Goal: Task Accomplishment & Management: Manage account settings

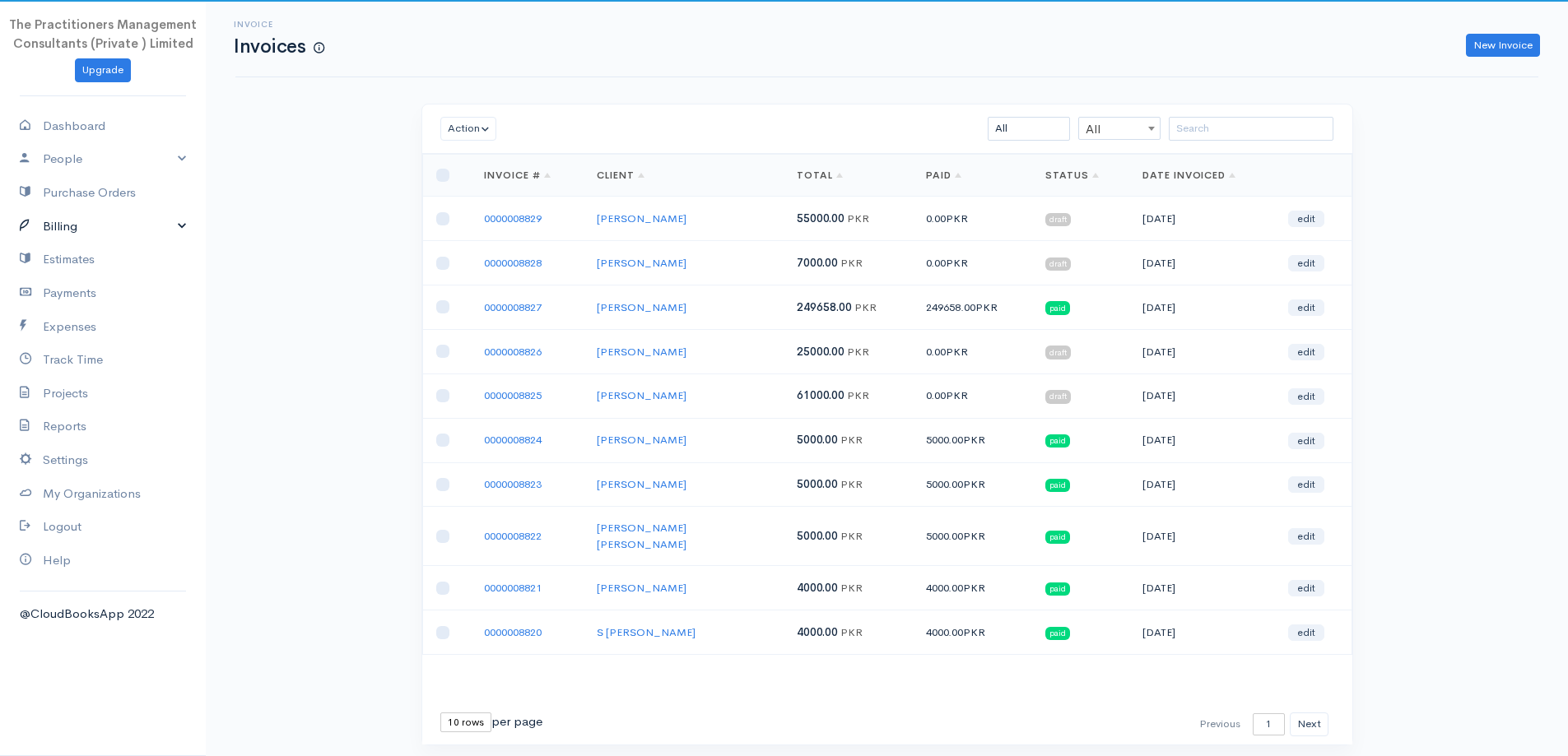
click at [78, 224] on link "Billing" at bounding box center [102, 226] width 206 height 34
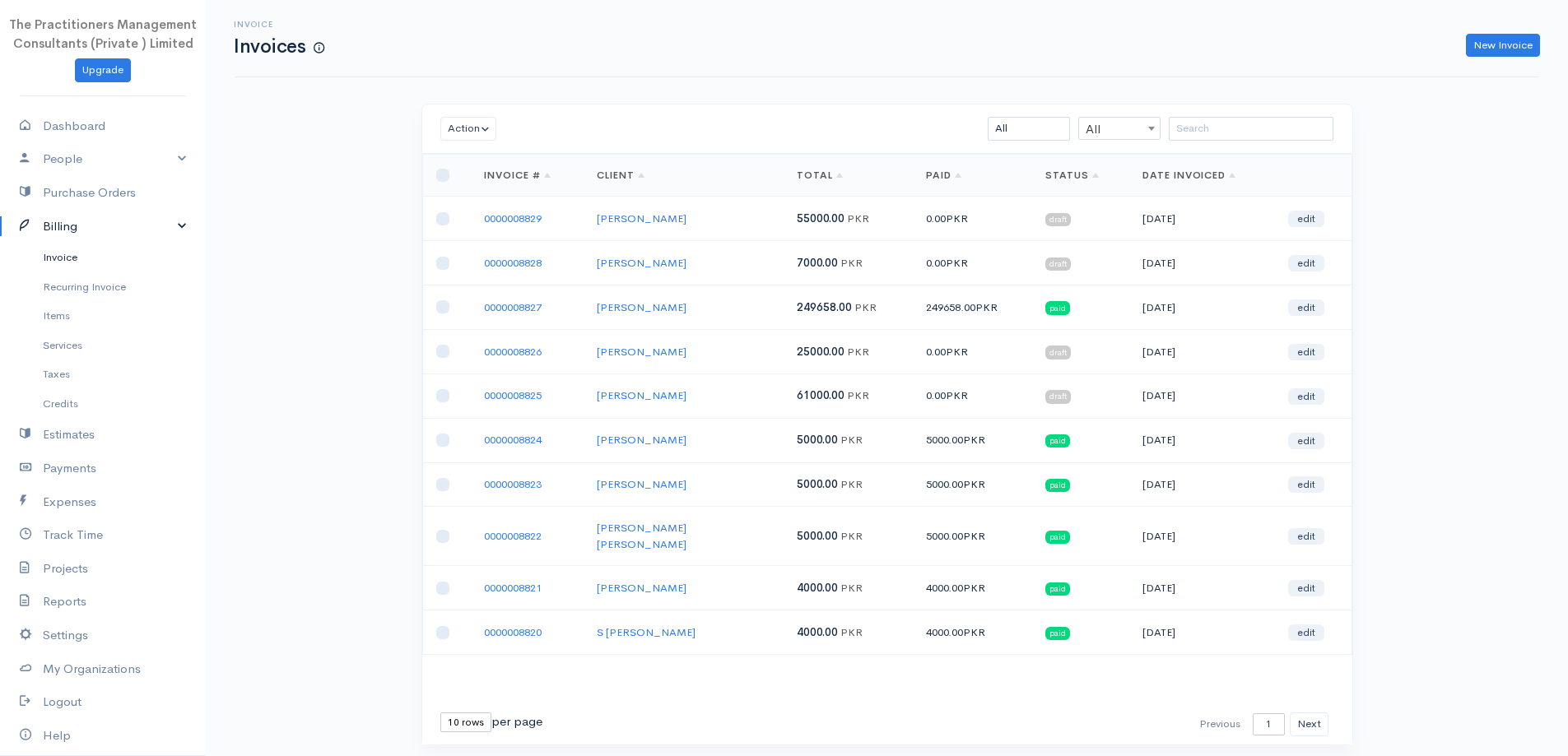
click at [64, 258] on link "Invoice" at bounding box center [102, 257] width 206 height 30
click at [530, 224] on link "0000008829" at bounding box center [513, 218] width 58 height 14
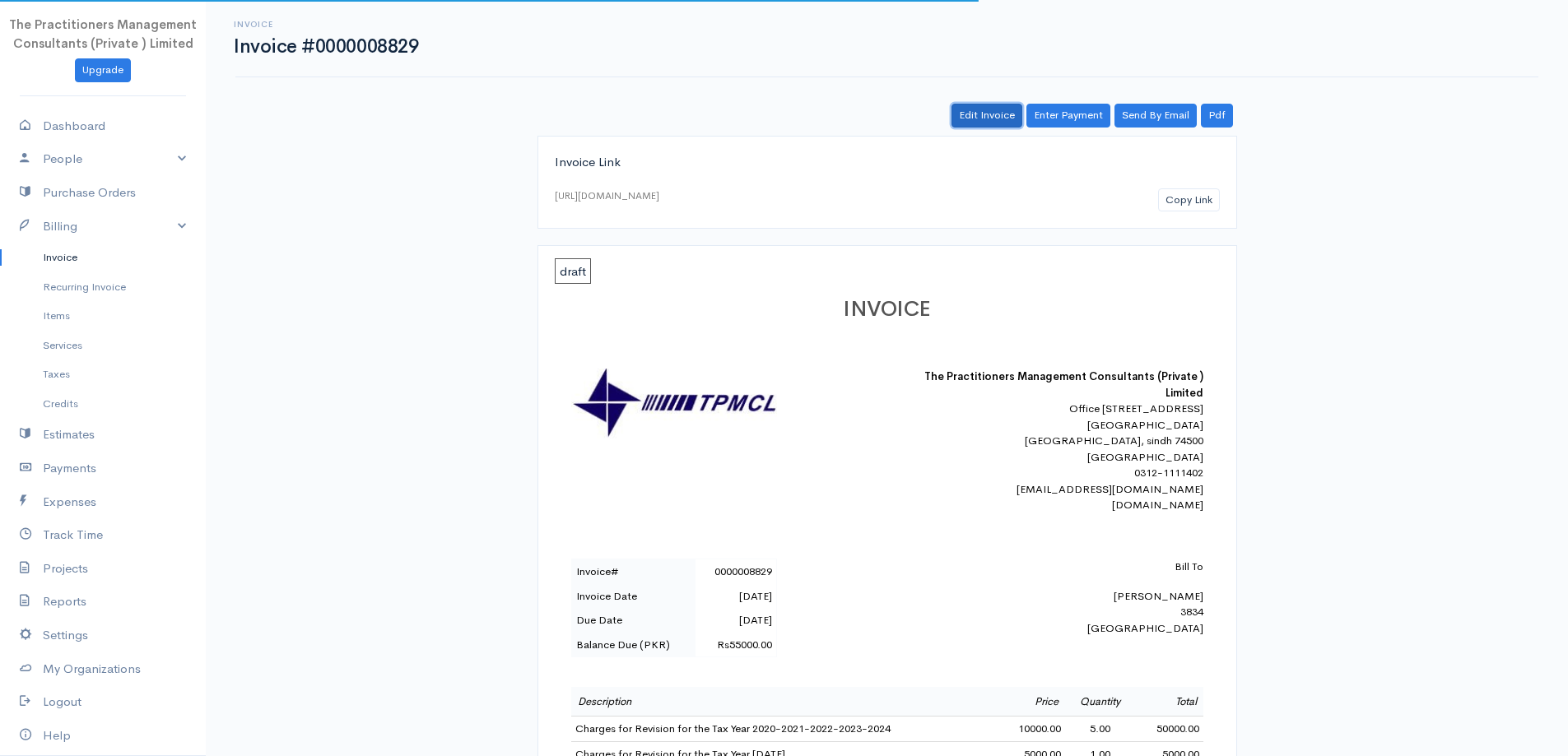
click at [1007, 121] on link "Edit Invoice" at bounding box center [987, 115] width 71 height 24
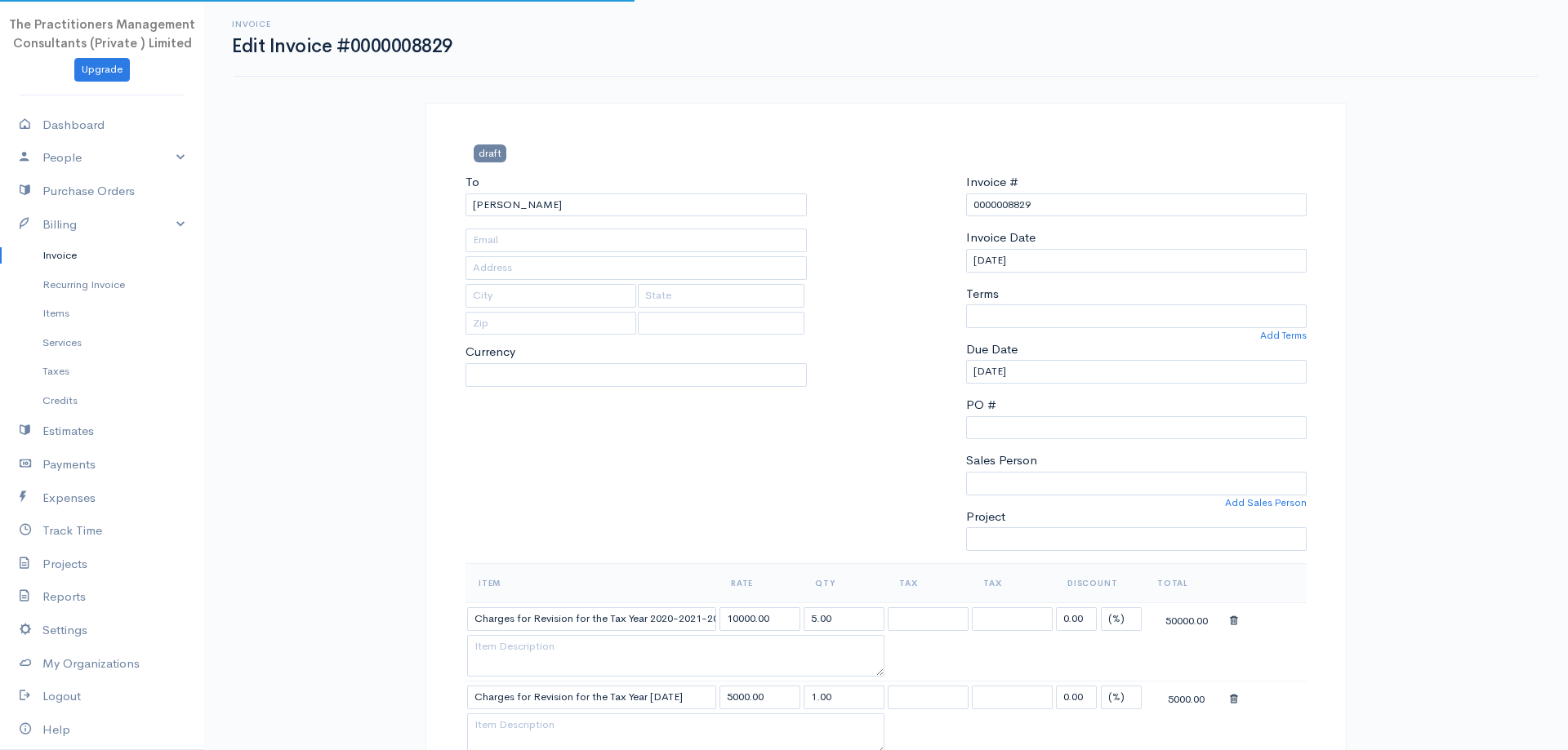
type input "[PHONE_NUMBER]"
type input "3834"
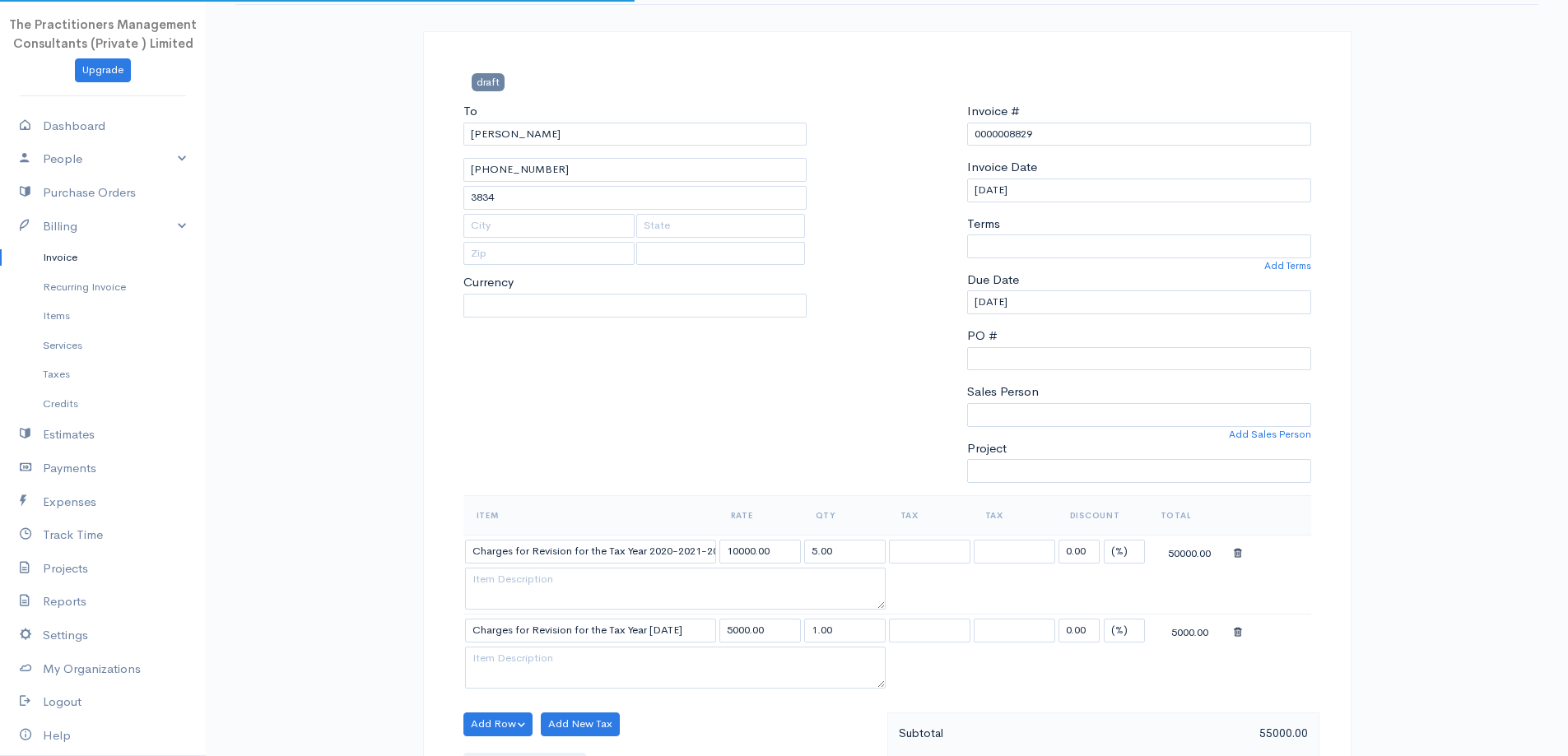
select select
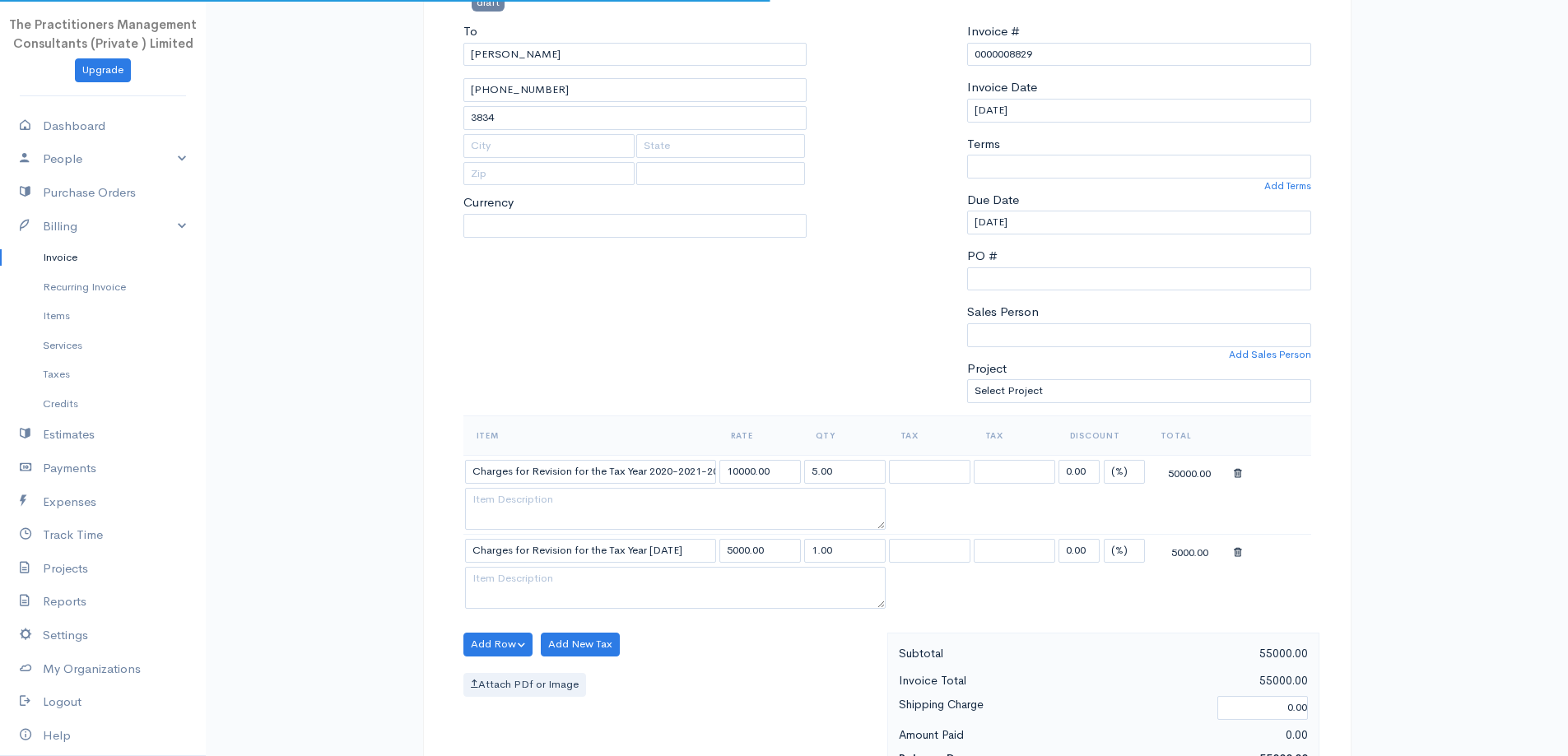
select select "[GEOGRAPHIC_DATA]"
select select "PKR"
select select "0"
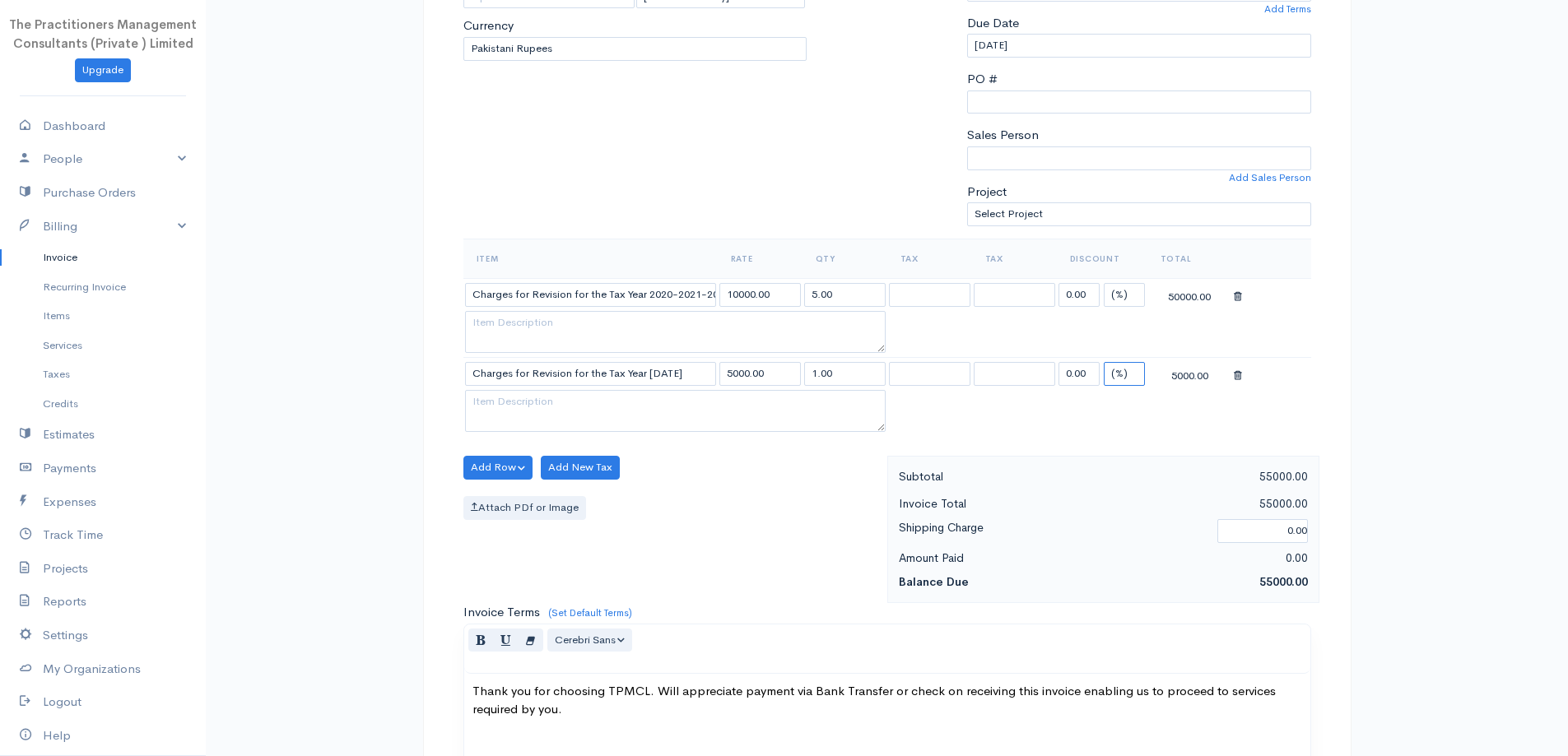
click at [1116, 369] on select "(%) Flat" at bounding box center [1124, 373] width 41 height 24
select select "2"
click at [1104, 362] on select "(%) Flat" at bounding box center [1124, 373] width 41 height 24
click at [1088, 377] on input "0.00" at bounding box center [1078, 373] width 41 height 24
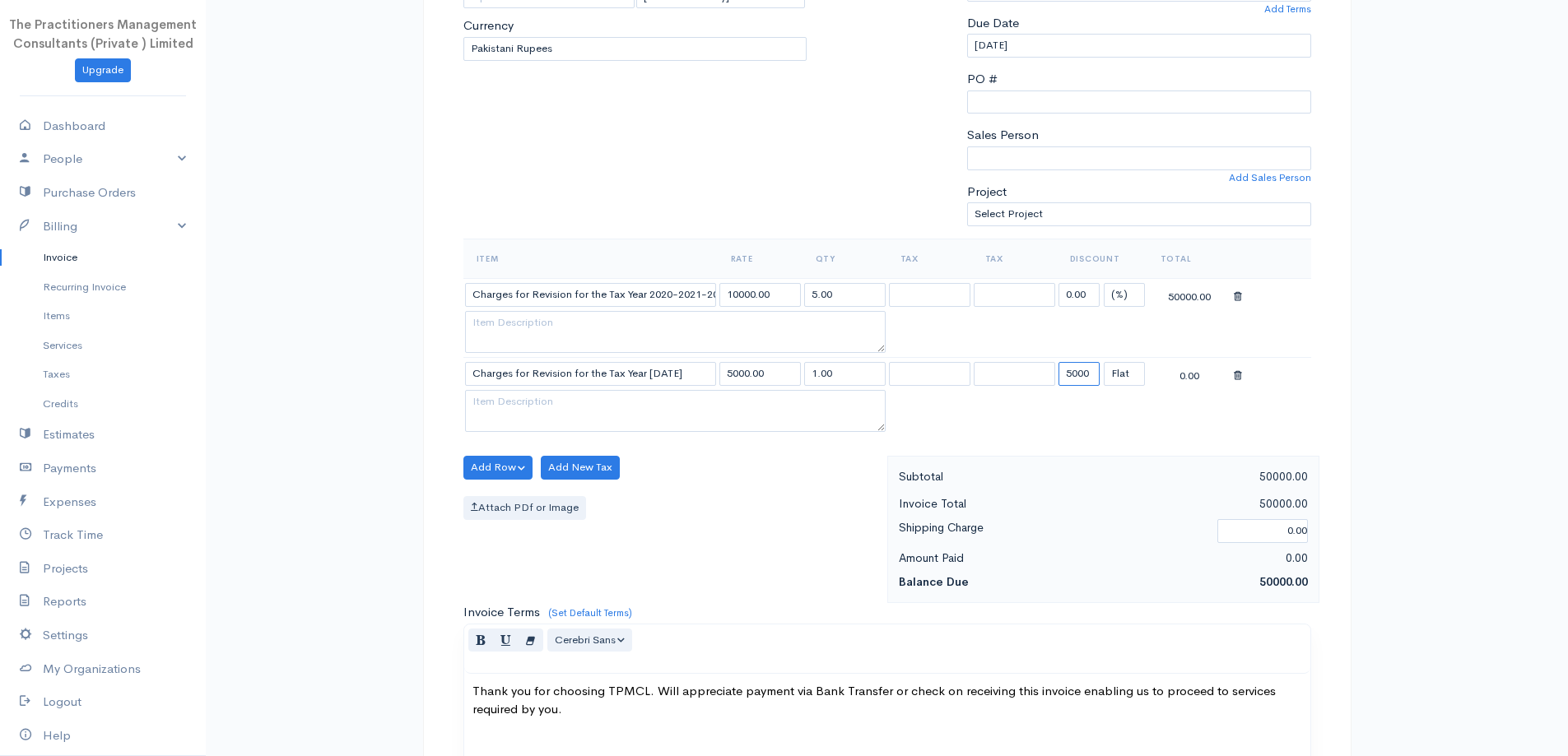
type input "5000"
click at [1359, 242] on div "draft To [PERSON_NAME] [PHONE_NUMBER] 3834 [Choose Country] [GEOGRAPHIC_DATA] […" at bounding box center [887, 484] width 988 height 1420
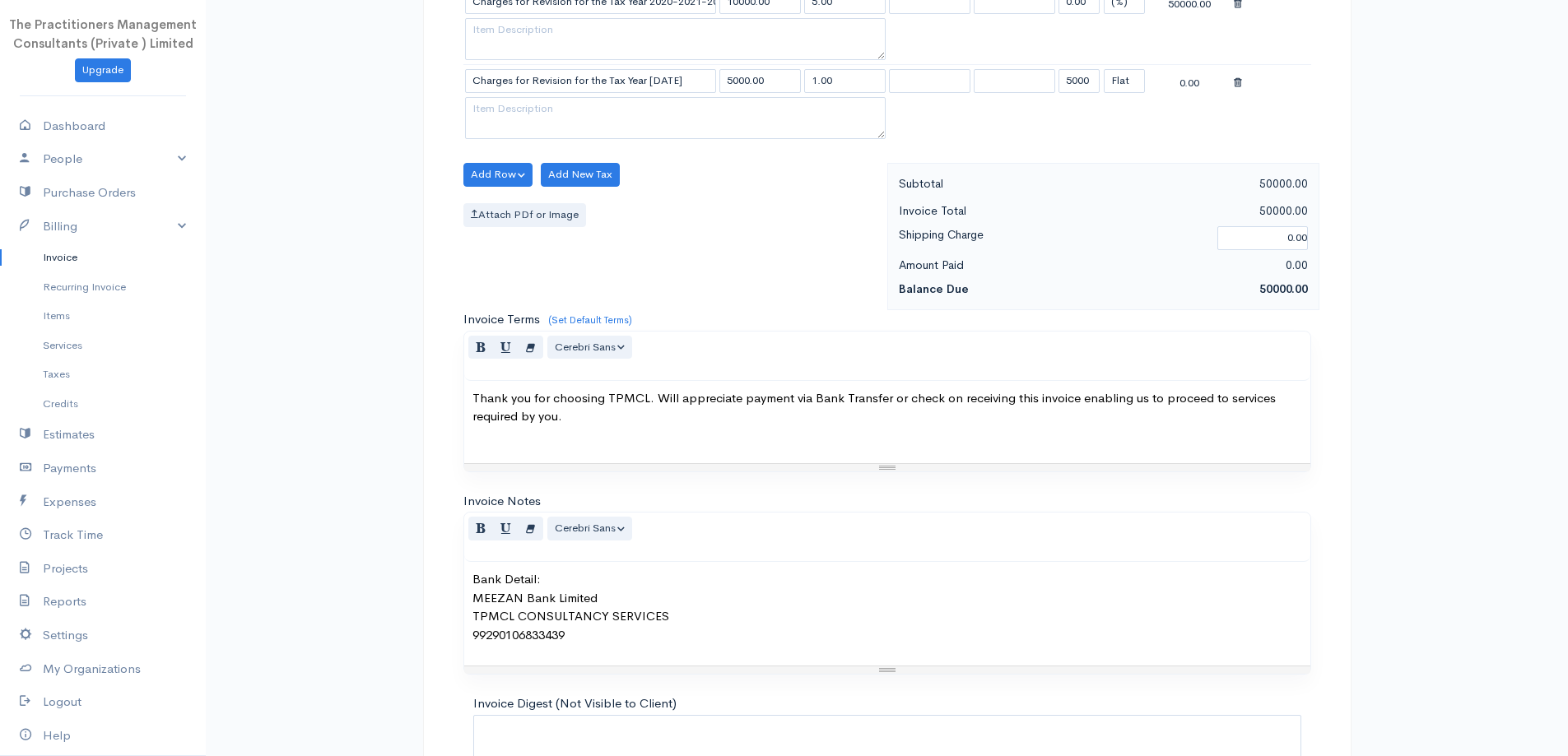
scroll to position [767, 0]
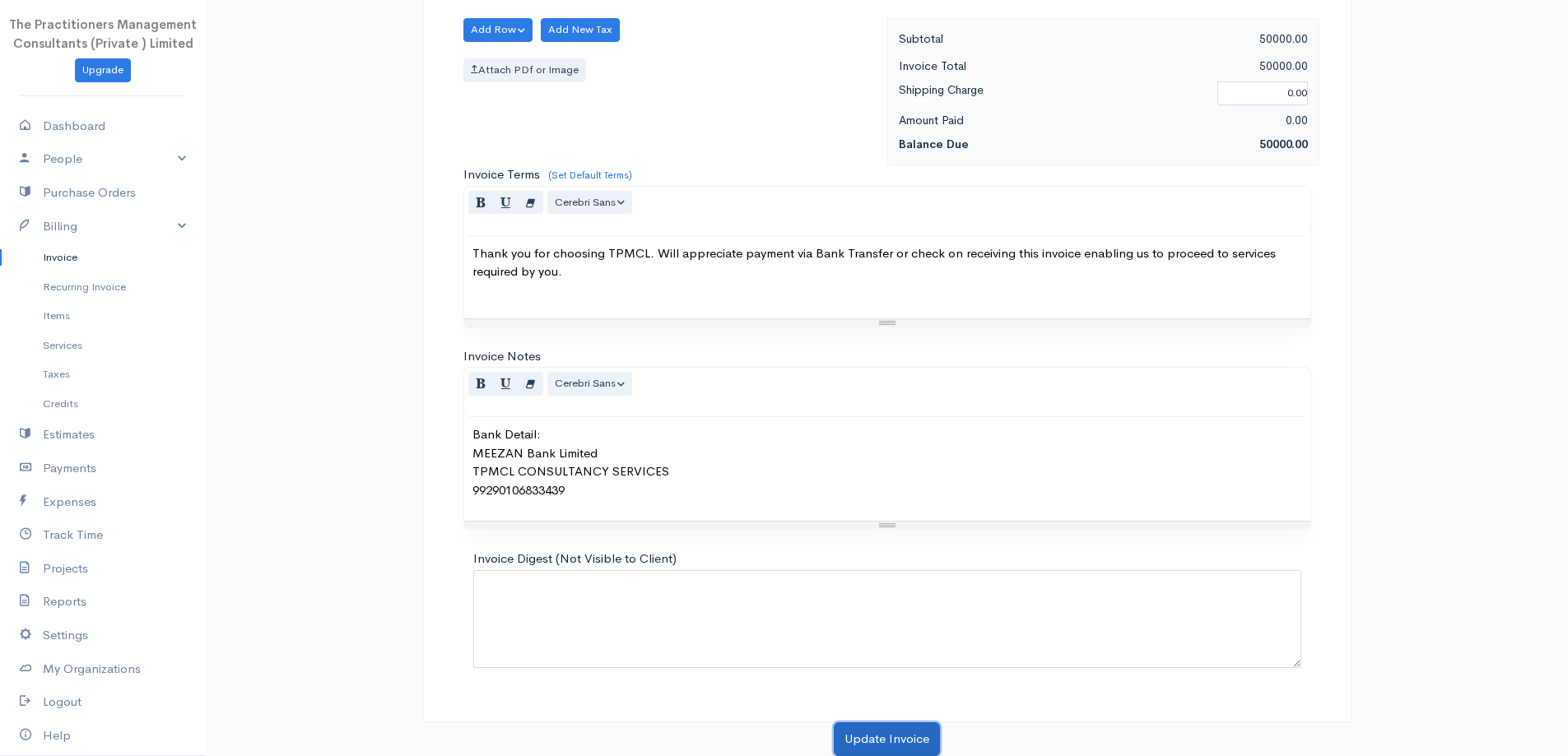
click at [846, 741] on button "Update Invoice" at bounding box center [887, 739] width 106 height 34
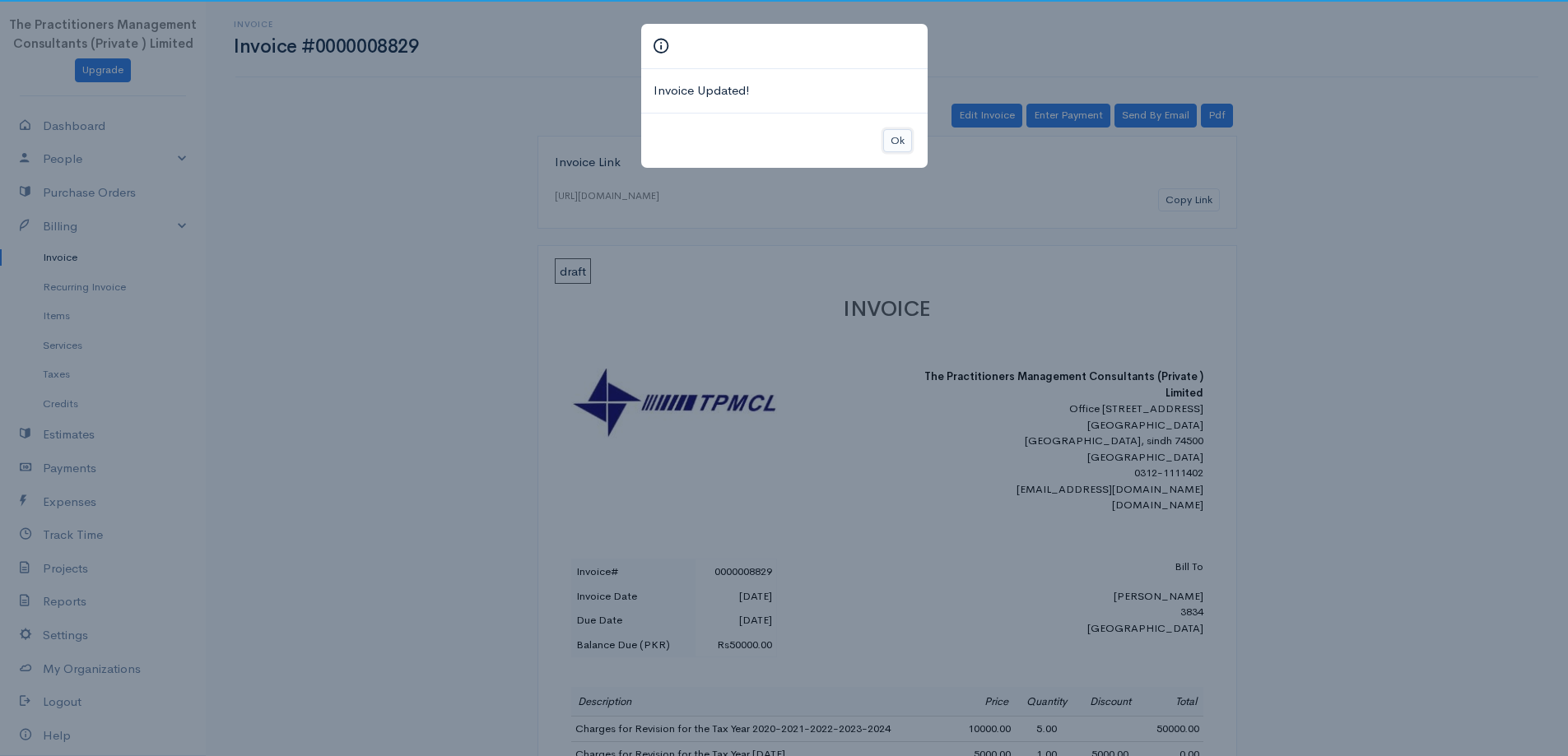
drag, startPoint x: 904, startPoint y: 141, endPoint x: 1235, endPoint y: 121, distance: 331.6
click at [904, 142] on button "Ok" at bounding box center [898, 141] width 29 height 24
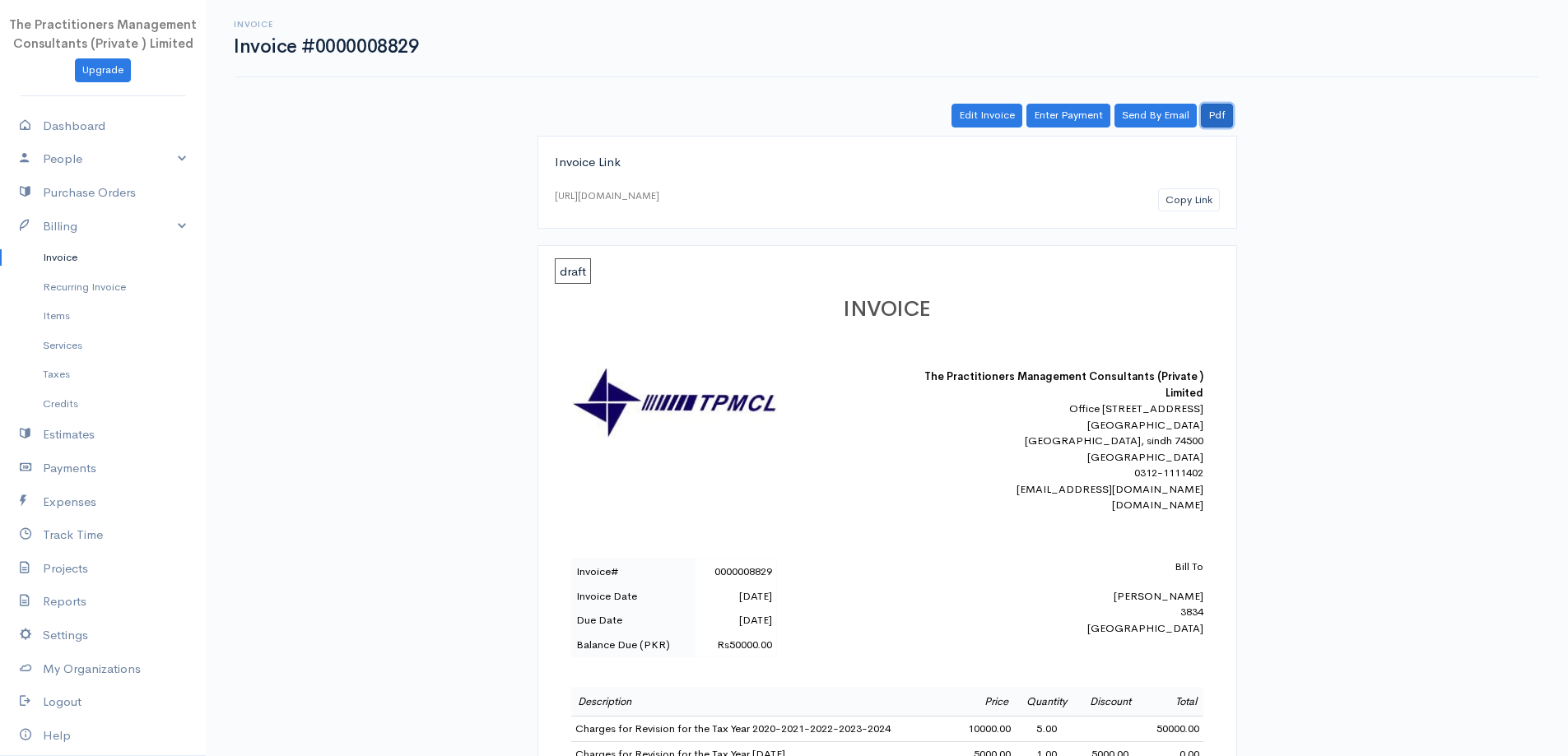
click at [1214, 121] on link "Pdf" at bounding box center [1217, 115] width 32 height 24
